Goal: Task Accomplishment & Management: Manage account settings

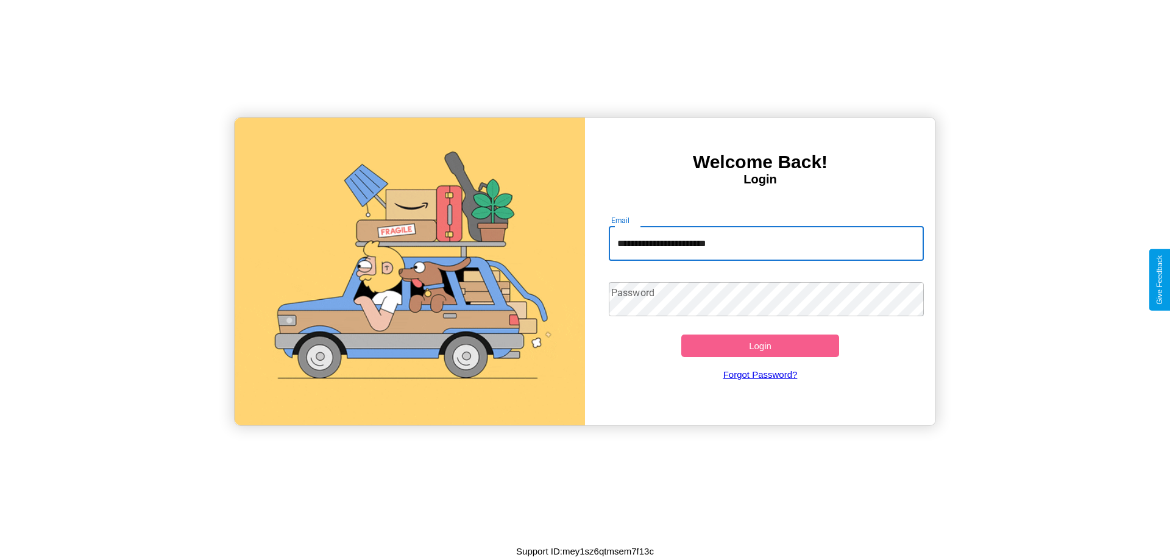
type input "**********"
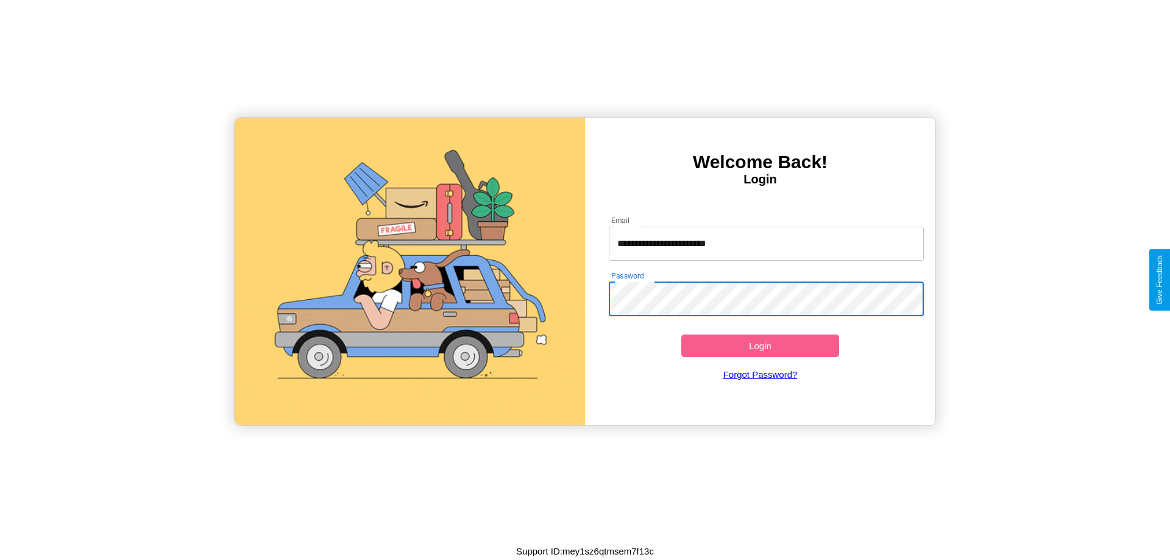
click at [760, 345] on button "Login" at bounding box center [760, 345] width 158 height 23
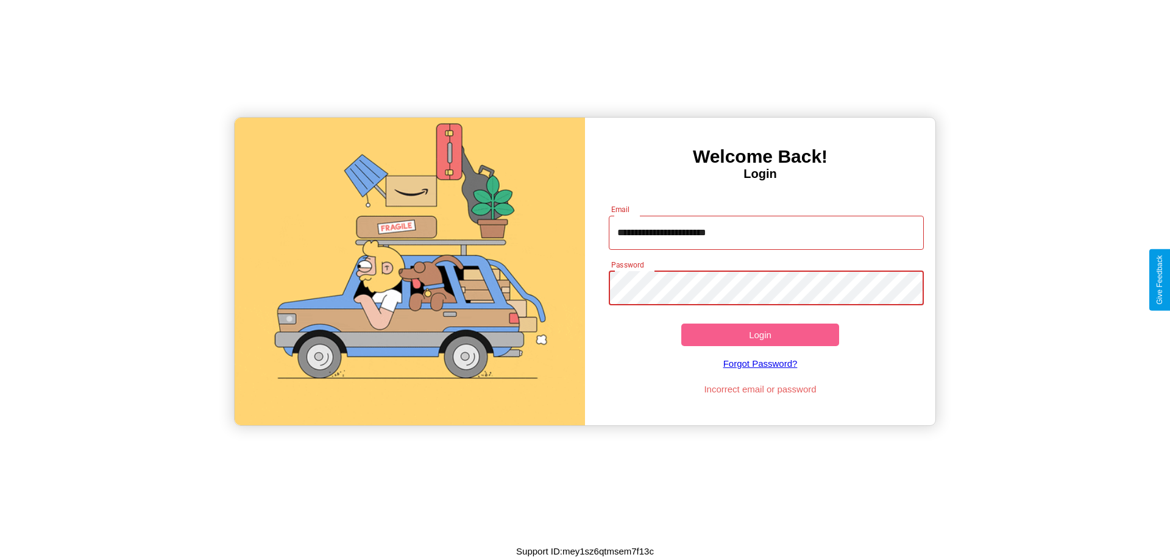
click at [760, 334] on button "Login" at bounding box center [760, 334] width 158 height 23
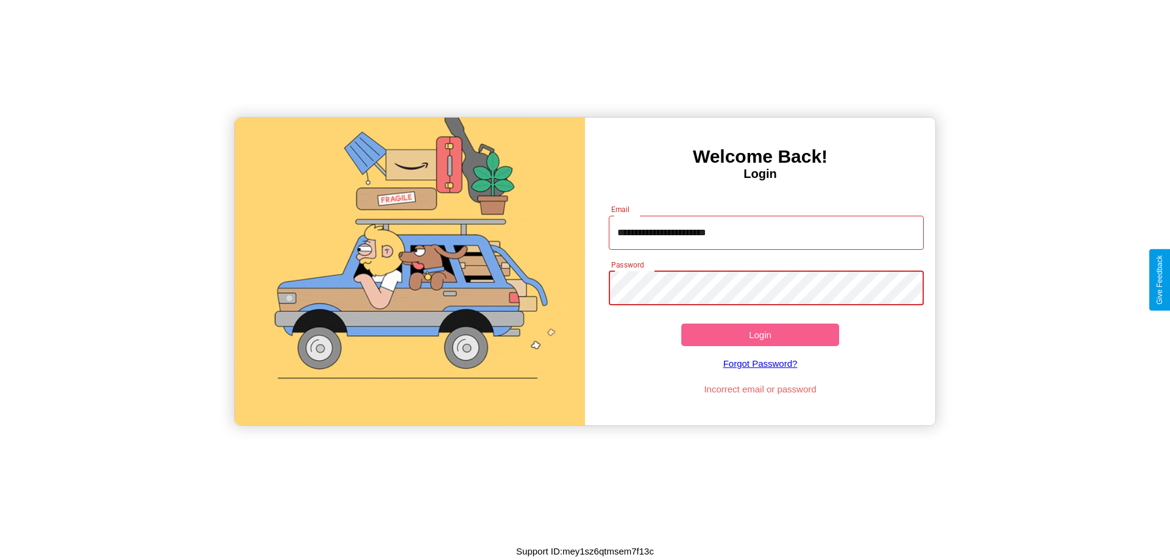
click at [760, 334] on button "Login" at bounding box center [760, 334] width 158 height 23
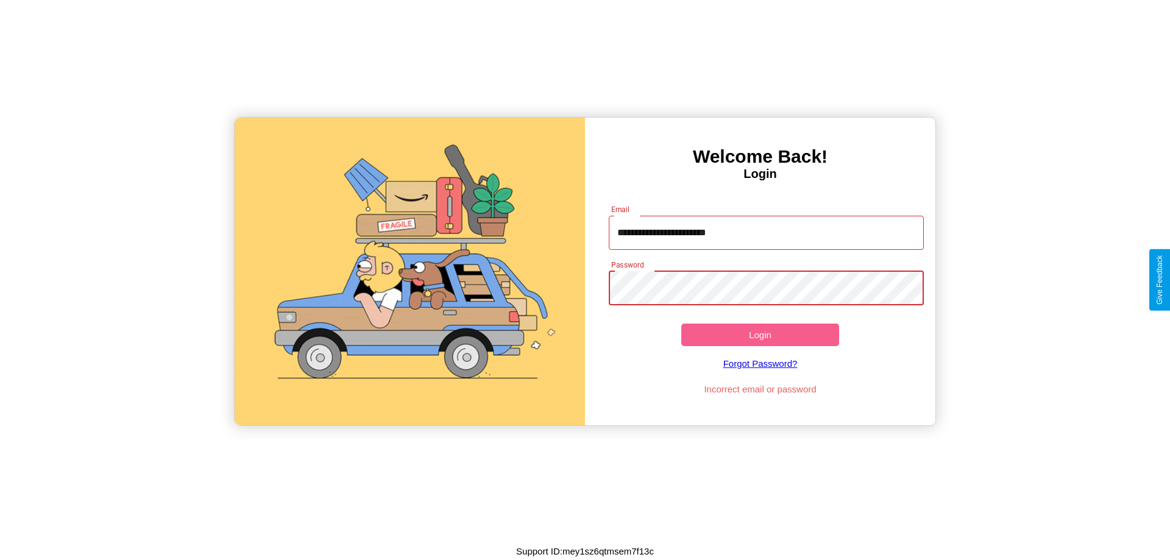
click at [760, 334] on button "Login" at bounding box center [760, 334] width 158 height 23
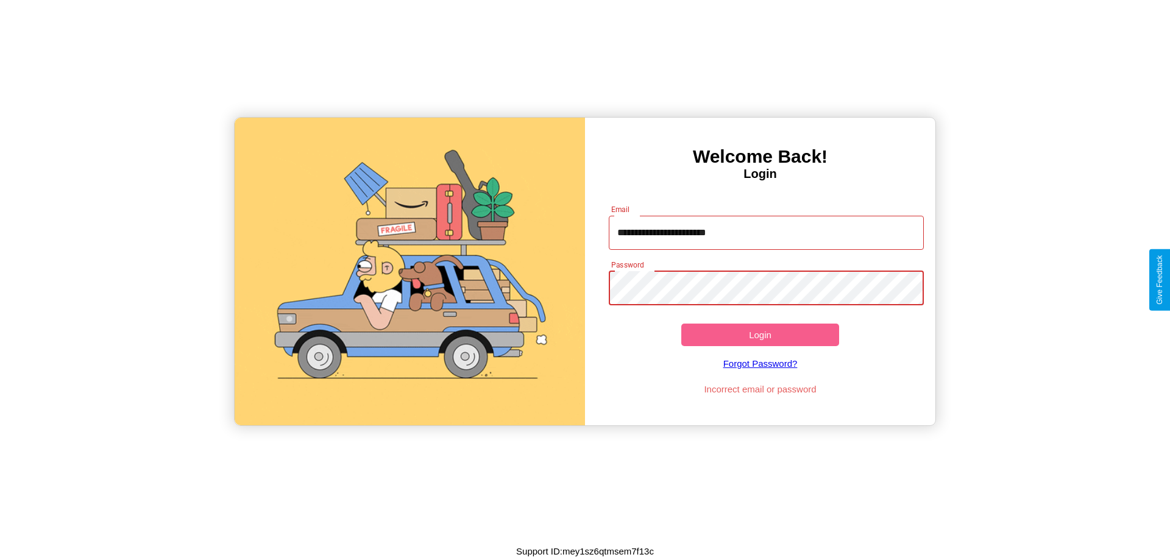
click at [760, 334] on button "Login" at bounding box center [760, 334] width 158 height 23
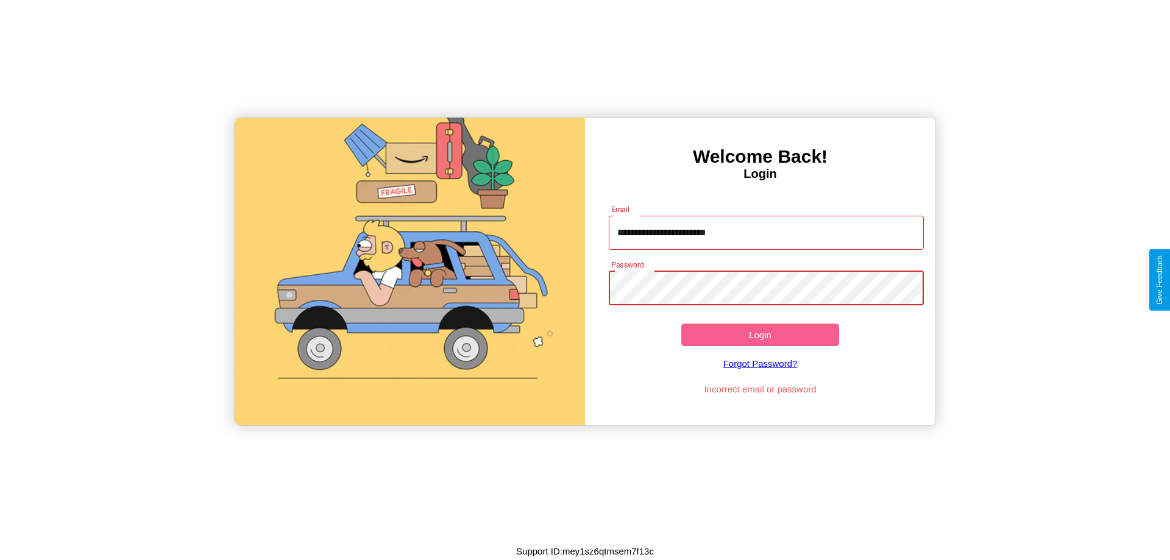
click at [760, 334] on button "Login" at bounding box center [760, 334] width 158 height 23
